Goal: Information Seeking & Learning: Learn about a topic

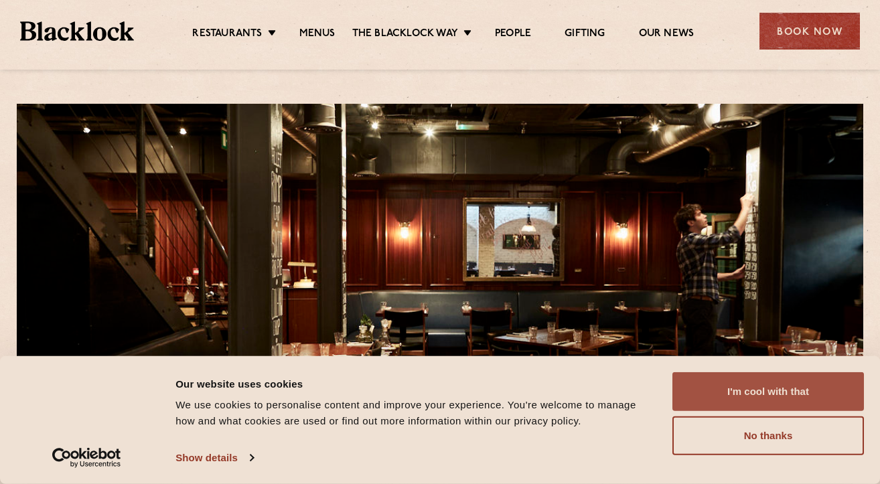
click at [744, 389] on button "I'm cool with that" at bounding box center [767, 391] width 191 height 39
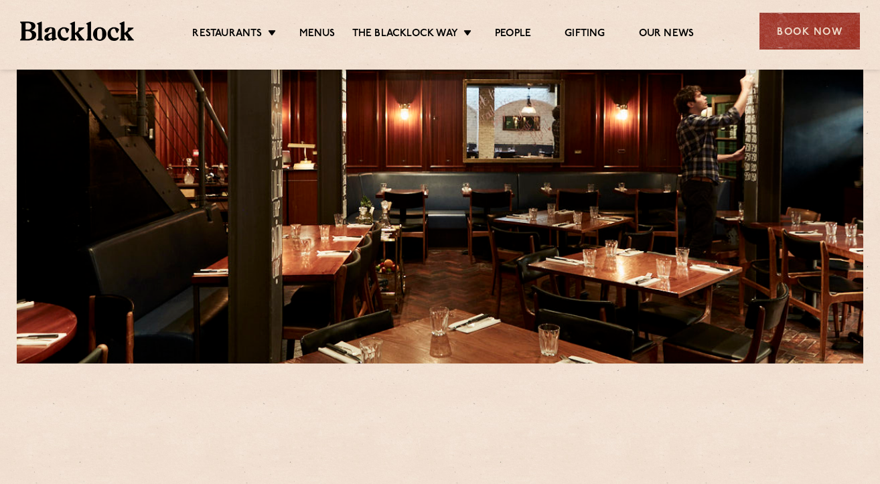
scroll to position [179, 0]
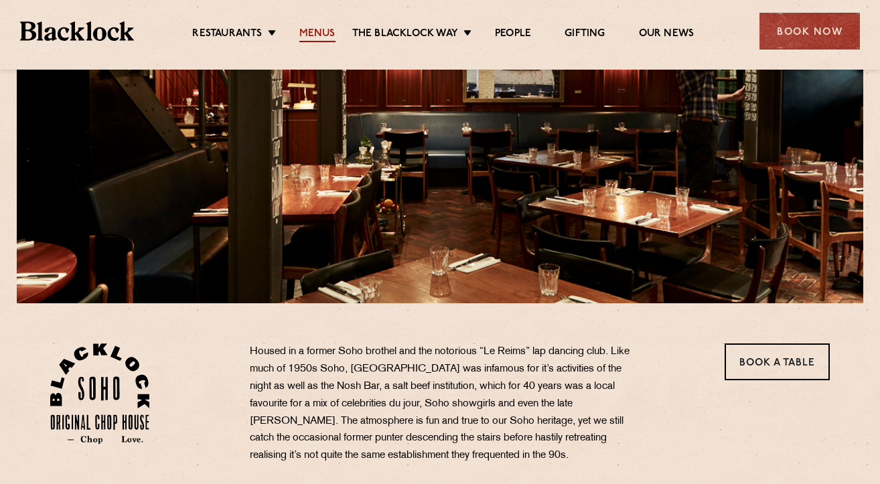
click at [312, 37] on link "Menus" at bounding box center [317, 34] width 36 height 15
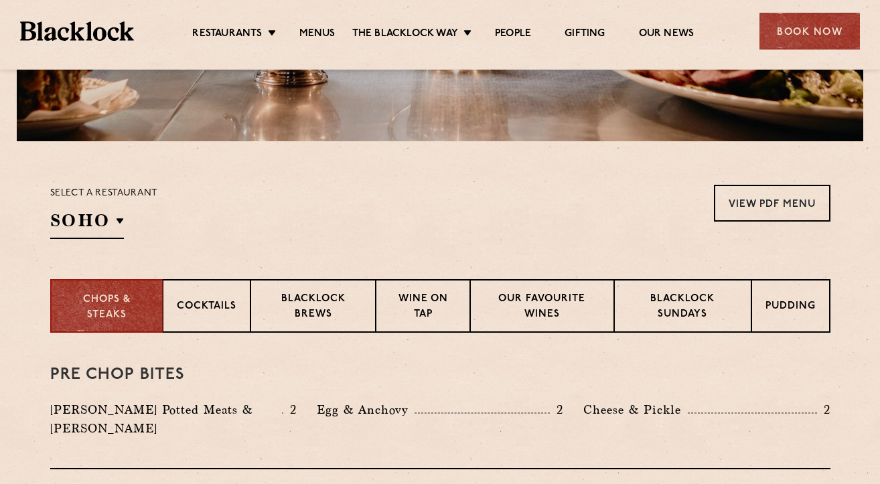
scroll to position [507, 0]
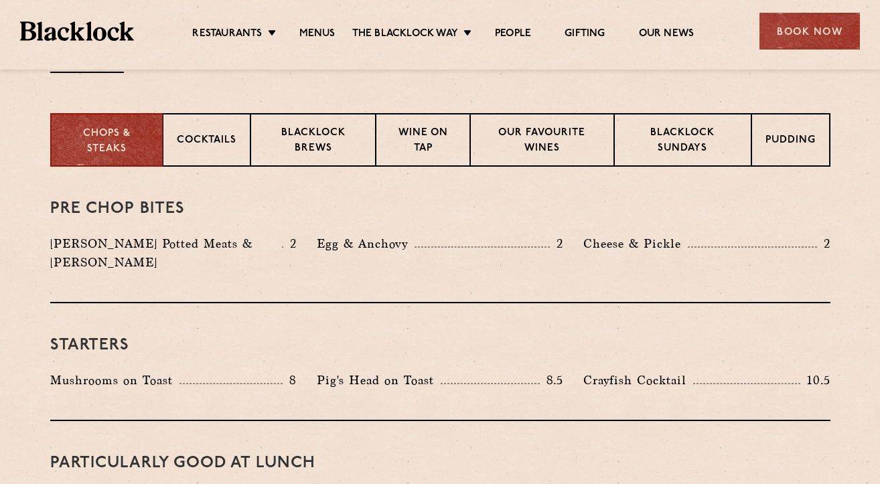
click at [78, 250] on p "Blacklock Potted Meats & Kimchi" at bounding box center [166, 252] width 232 height 37
click at [76, 246] on p "Blacklock Potted Meats & Kimchi" at bounding box center [166, 252] width 232 height 37
click at [60, 246] on p "Blacklock Potted Meats & Kimchi" at bounding box center [166, 252] width 232 height 37
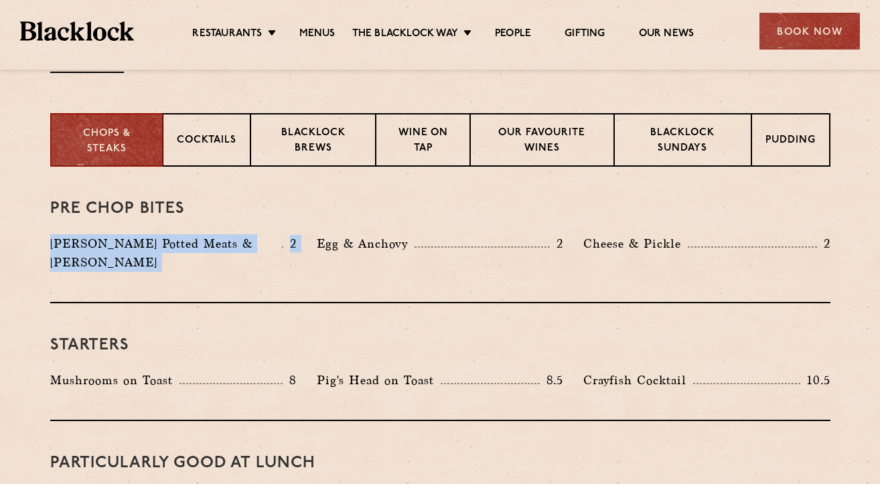
drag, startPoint x: 60, startPoint y: 246, endPoint x: 303, endPoint y: 244, distance: 243.7
click at [303, 244] on div "Blacklock Potted Meats & Kimchi 2" at bounding box center [173, 256] width 266 height 44
click at [236, 228] on div "Pre Chop Bites Blacklock Potted Meats & Kimchi 2 Egg & Anchovy 2 Cheese & Pickl…" at bounding box center [440, 235] width 780 height 137
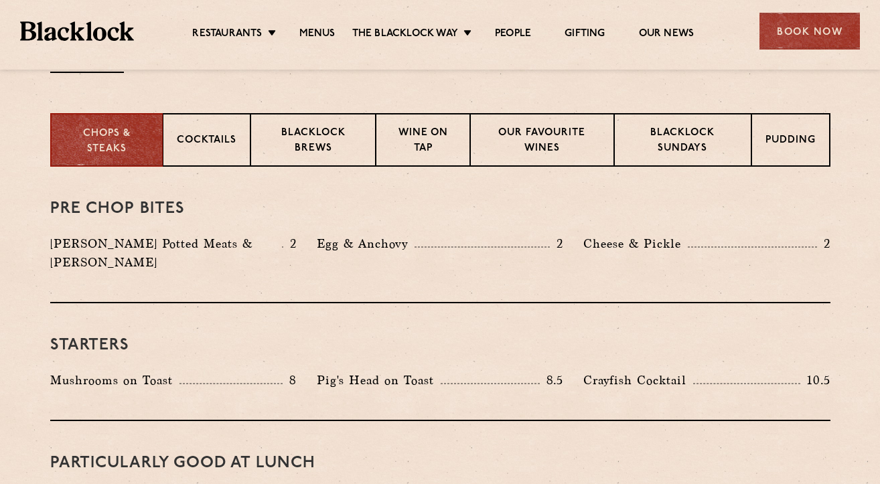
click at [231, 242] on p "Blacklock Potted Meats & Kimchi" at bounding box center [166, 252] width 232 height 37
drag, startPoint x: 231, startPoint y: 242, endPoint x: 62, endPoint y: 246, distance: 168.8
click at [61, 246] on p "Blacklock Potted Meats & Kimchi" at bounding box center [166, 252] width 232 height 37
copy p "Blacklock Potted Meats & Kimchi"
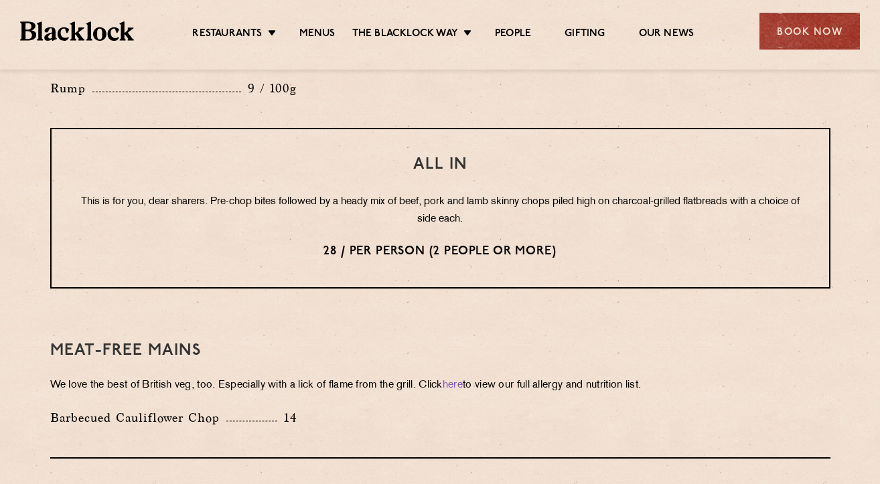
scroll to position [1807, 0]
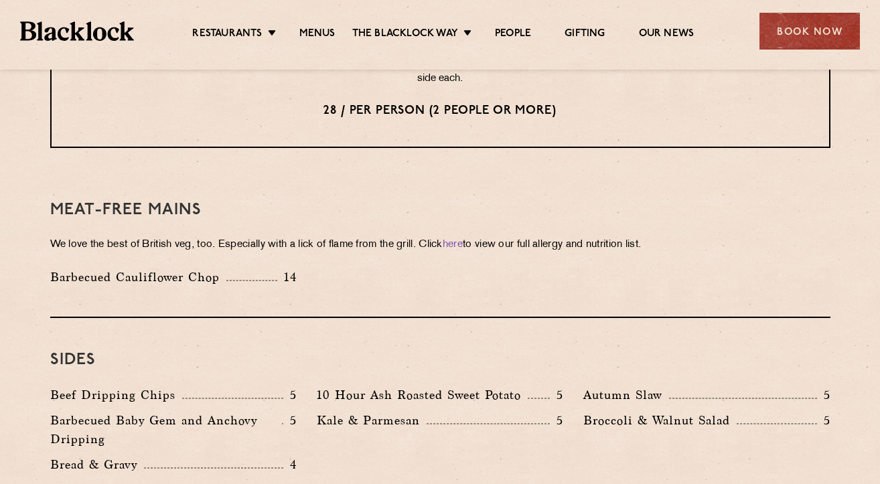
click at [59, 455] on p "Bread & Gravy" at bounding box center [97, 464] width 94 height 19
drag, startPoint x: 59, startPoint y: 428, endPoint x: 123, endPoint y: 428, distance: 64.3
click at [123, 455] on p "Bread & Gravy" at bounding box center [97, 464] width 94 height 19
copy p "Bread & Gravy"
